Goal: Navigation & Orientation: Understand site structure

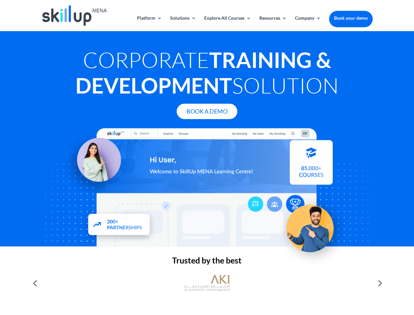
click at [207, 157] on div at bounding box center [206, 187] width 331 height 118
click at [183, 23] on link "Solutions" at bounding box center [183, 23] width 26 height 15
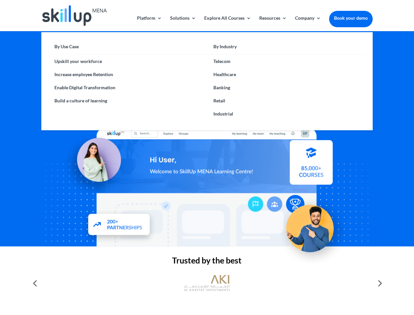
click at [227, 23] on link "Explore All Courses" at bounding box center [227, 23] width 47 height 15
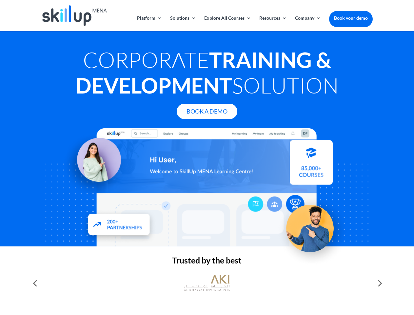
click at [273, 23] on link "Resources" at bounding box center [273, 23] width 28 height 15
click at [308, 23] on link "Company" at bounding box center [308, 23] width 26 height 15
click at [207, 283] on img at bounding box center [207, 283] width 46 height 23
